Goal: Navigation & Orientation: Locate item on page

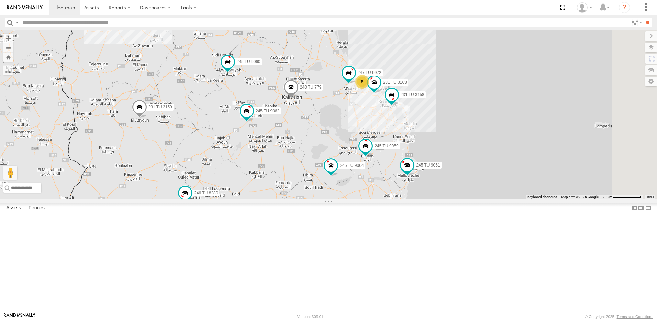
drag, startPoint x: 406, startPoint y: 181, endPoint x: 399, endPoint y: 127, distance: 54.8
click at [399, 127] on div "245 TU 4334 231 TU 3159 245 TU 9053 245 TU 9061 245 TU 9062 246 TU 8280 241 TU …" at bounding box center [328, 115] width 657 height 170
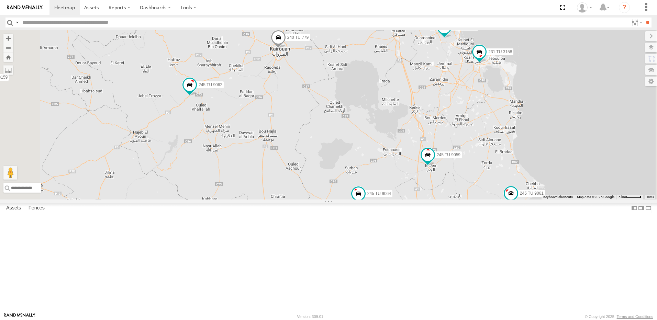
drag, startPoint x: 358, startPoint y: 188, endPoint x: 382, endPoint y: 149, distance: 46.6
click at [382, 149] on div "245 TU 4334 231 TU 3159 245 TU 9053 245 TU 9061 245 TU 9062 246 TU 8280 241 TU …" at bounding box center [328, 115] width 657 height 170
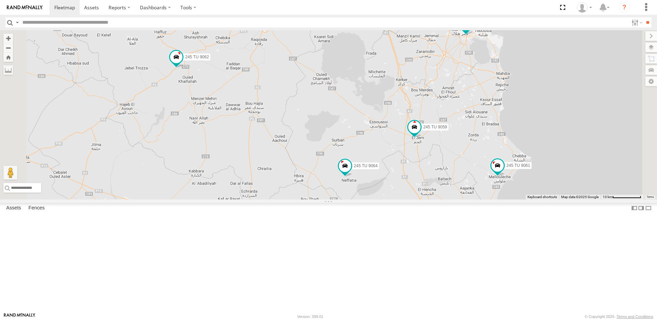
drag, startPoint x: 452, startPoint y: 201, endPoint x: 435, endPoint y: 167, distance: 38.1
click at [435, 167] on div "245 TU 4334 231 TU 3159 245 TU 9053 245 TU 9061 245 TU 9062 246 TU 8280 241 TU …" at bounding box center [328, 115] width 657 height 170
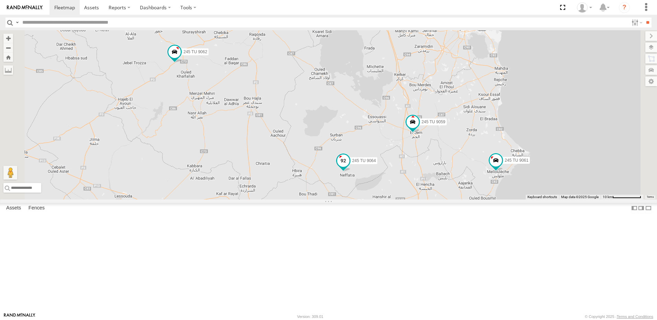
click at [350, 167] on span at bounding box center [343, 160] width 12 height 12
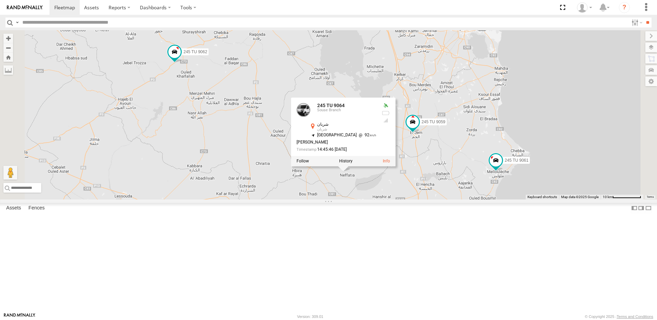
click at [352, 188] on div "245 TU 4334 231 TU 3159 245 TU 9053 245 TU 9061 245 TU 9062 246 TU 8280 241 TU …" at bounding box center [328, 115] width 657 height 170
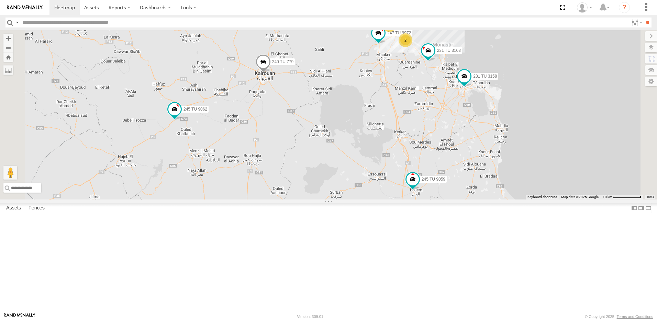
drag, startPoint x: 370, startPoint y: 121, endPoint x: 370, endPoint y: 150, distance: 28.9
click at [370, 150] on div "245 TU 4334 231 TU 3159 245 TU 9053 245 TU 9061 245 TU 9062 246 TU 8280 241 TU …" at bounding box center [328, 115] width 657 height 170
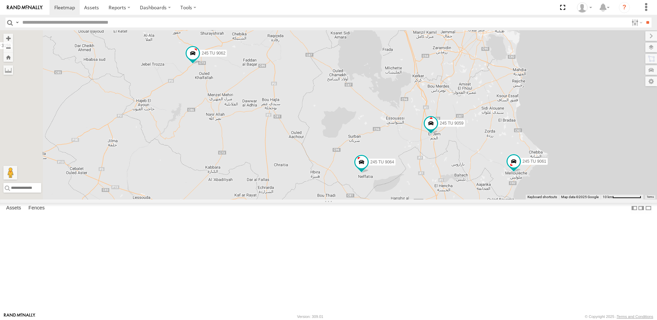
drag, startPoint x: 282, startPoint y: 140, endPoint x: 301, endPoint y: 78, distance: 64.4
click at [301, 78] on div "245 TU 4334 231 TU 3159 245 TU 9053 245 TU 9061 245 TU 9062 246 TU 8280 241 TU …" at bounding box center [328, 115] width 657 height 170
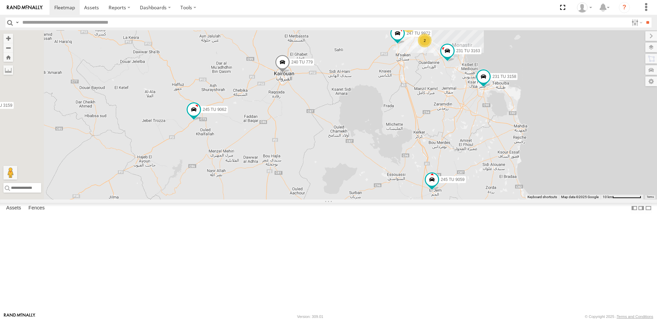
drag, startPoint x: 390, startPoint y: 215, endPoint x: 415, endPoint y: 239, distance: 33.8
click at [415, 200] on div "245 TU 4334 231 TU 3159 245 TU 9053 245 TU 9061 245 TU 9062 246 TU 8280 241 TU …" at bounding box center [328, 115] width 657 height 170
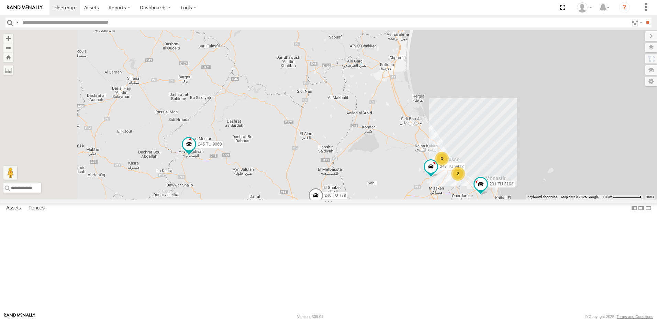
drag, startPoint x: 308, startPoint y: 151, endPoint x: 339, endPoint y: 232, distance: 86.6
click at [339, 200] on div "245 TU 4334 231 TU 3159 245 TU 9053 245 TU 9061 245 TU 9062 246 TU 8280 241 TU …" at bounding box center [328, 115] width 657 height 170
